Goal: Task Accomplishment & Management: Use online tool/utility

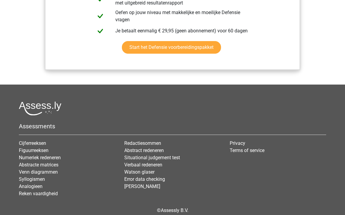
scroll to position [751, 0]
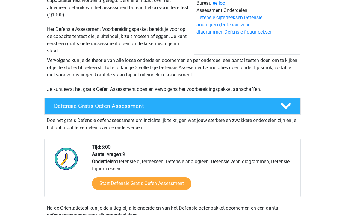
scroll to position [189, 0]
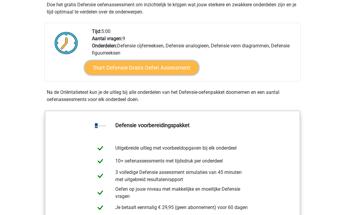
click at [146, 66] on link "Start Defensie Gratis Oefen Assessment" at bounding box center [141, 68] width 114 height 14
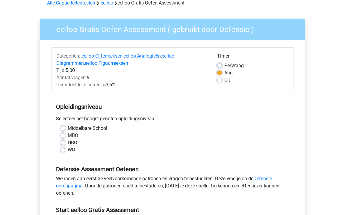
scroll to position [35, 0]
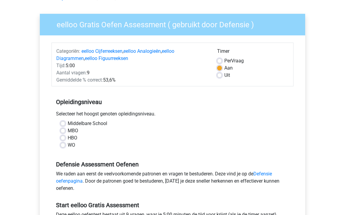
click at [68, 144] on label "WO" at bounding box center [71, 144] width 7 height 7
click at [62, 144] on input "WO" at bounding box center [63, 144] width 5 height 6
radio input "true"
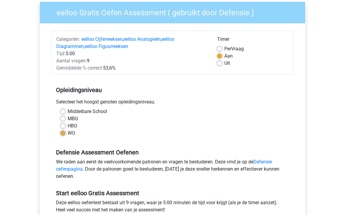
scroll to position [114, 0]
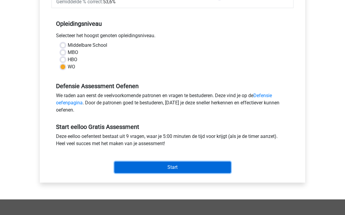
click at [209, 169] on input "Start" at bounding box center [172, 166] width 117 height 11
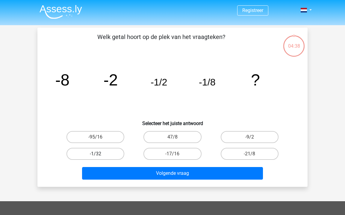
click at [110, 151] on label "-1/32" at bounding box center [95, 154] width 58 height 12
click at [99, 154] on input "-1/32" at bounding box center [98, 156] width 4 height 4
radio input "true"
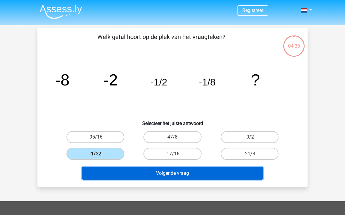
click at [137, 175] on button "Volgende vraag" at bounding box center [172, 173] width 181 height 13
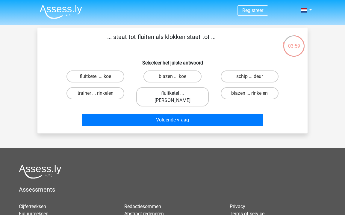
click at [190, 92] on label "fluitketel ... luiden" at bounding box center [172, 96] width 72 height 19
click at [176, 93] on input "fluitketel ... luiden" at bounding box center [175, 95] width 4 height 4
radio input "true"
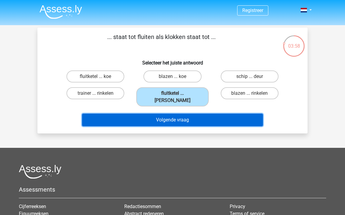
click at [186, 114] on button "Volgende vraag" at bounding box center [172, 120] width 181 height 13
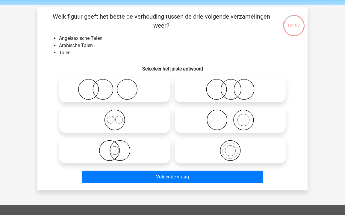
scroll to position [19, 0]
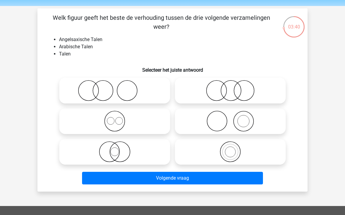
click at [138, 122] on icon at bounding box center [115, 121] width 106 height 21
click at [119, 118] on input "radio" at bounding box center [117, 116] width 4 height 4
radio input "true"
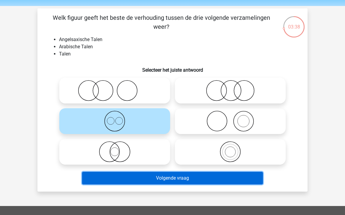
click at [173, 180] on button "Volgende vraag" at bounding box center [172, 178] width 181 height 13
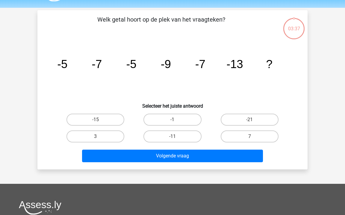
scroll to position [15, 0]
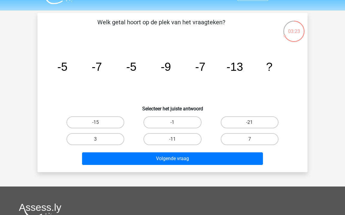
click at [174, 140] on input "-11" at bounding box center [175, 141] width 4 height 4
radio input "true"
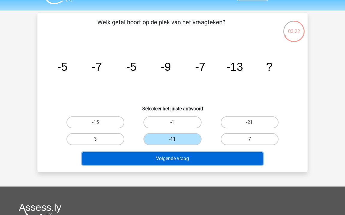
click at [173, 160] on button "Volgende vraag" at bounding box center [172, 158] width 181 height 13
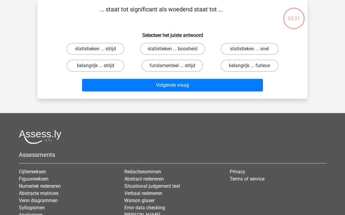
scroll to position [13, 0]
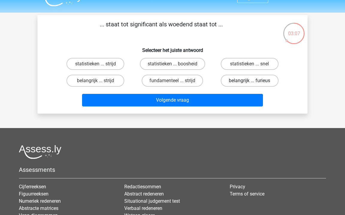
click at [243, 81] on label "belangrijk ... furieus" at bounding box center [250, 81] width 58 height 12
click at [249, 81] on input "belangrijk ... furieus" at bounding box center [251, 83] width 4 height 4
radio input "true"
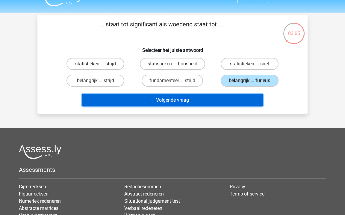
click at [228, 100] on button "Volgende vraag" at bounding box center [172, 100] width 181 height 13
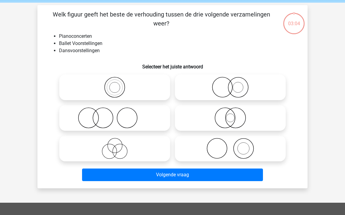
scroll to position [22, 0]
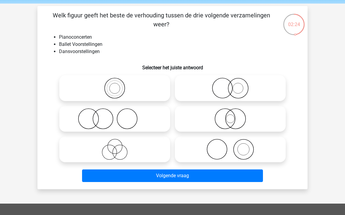
click at [256, 145] on icon at bounding box center [230, 149] width 106 height 21
click at [234, 145] on input "radio" at bounding box center [232, 144] width 4 height 4
radio input "true"
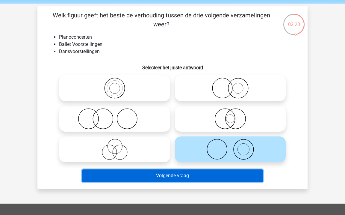
click at [223, 178] on button "Volgende vraag" at bounding box center [172, 175] width 181 height 13
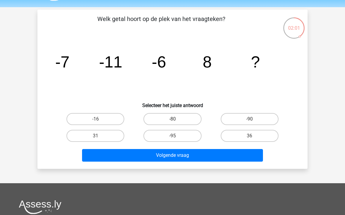
scroll to position [5, 0]
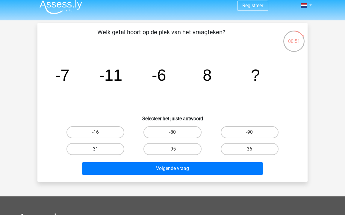
click at [93, 145] on label "31" at bounding box center [95, 149] width 58 height 12
click at [96, 149] on input "31" at bounding box center [98, 151] width 4 height 4
radio input "true"
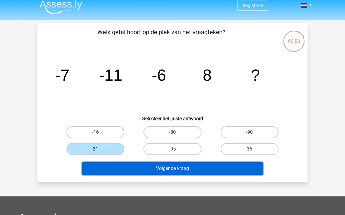
click at [114, 169] on button "Volgende vraag" at bounding box center [172, 168] width 181 height 13
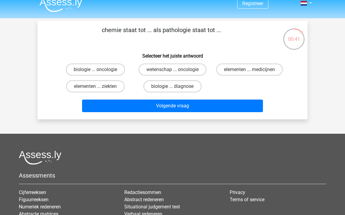
scroll to position [6, 0]
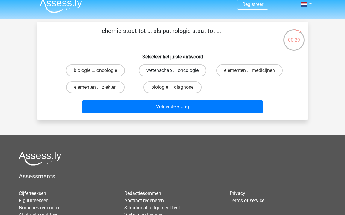
click at [161, 71] on label "wetenschap ... oncologie" at bounding box center [173, 70] width 68 height 12
click at [173, 71] on input "wetenschap ... oncologie" at bounding box center [175, 72] width 4 height 4
radio input "true"
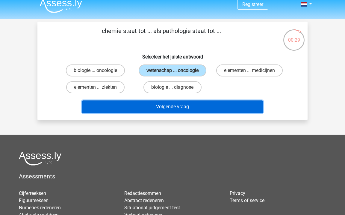
click at [155, 106] on button "Volgende vraag" at bounding box center [172, 106] width 181 height 13
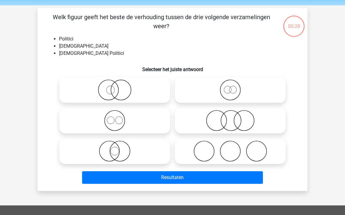
scroll to position [28, 0]
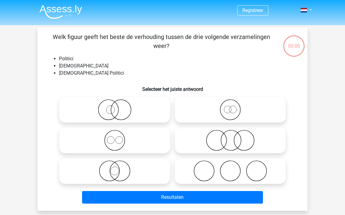
scroll to position [28, 0]
